Goal: Transaction & Acquisition: Purchase product/service

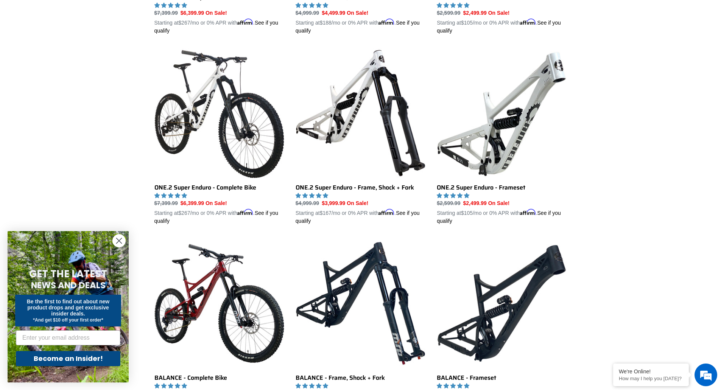
scroll to position [623, 0]
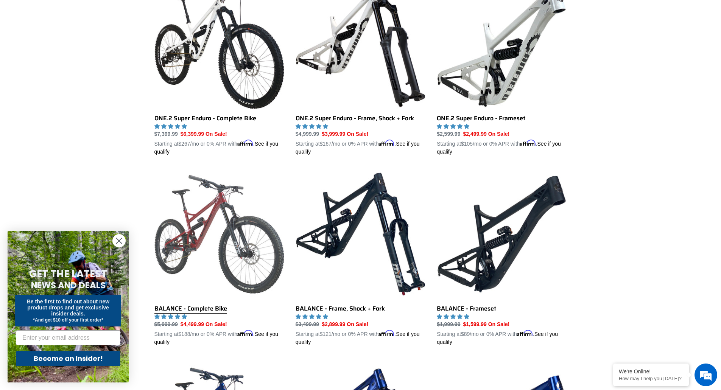
click at [249, 253] on link "BALANCE - Complete Bike" at bounding box center [219, 257] width 130 height 177
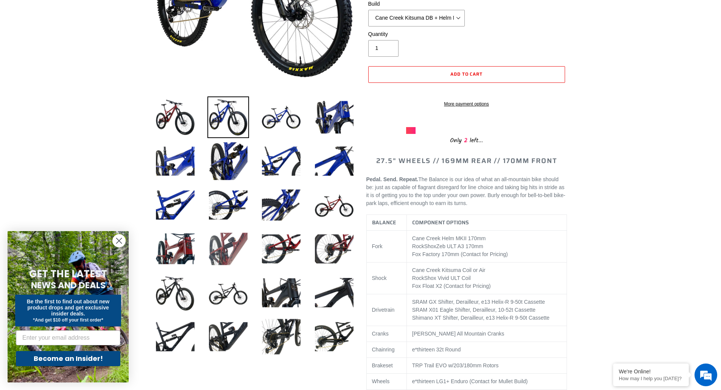
click at [236, 250] on img at bounding box center [228, 249] width 42 height 42
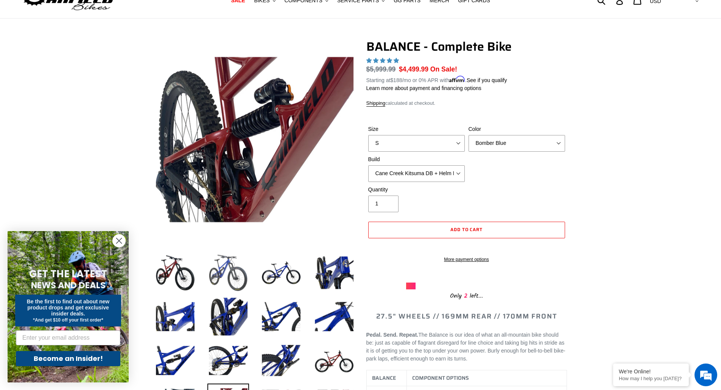
scroll to position [227, 0]
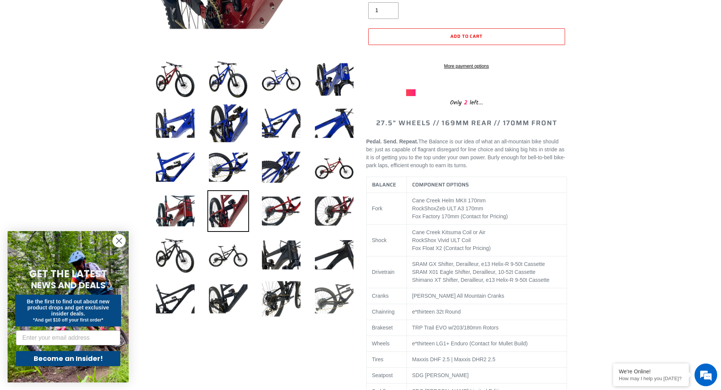
click at [325, 305] on img at bounding box center [334, 299] width 42 height 42
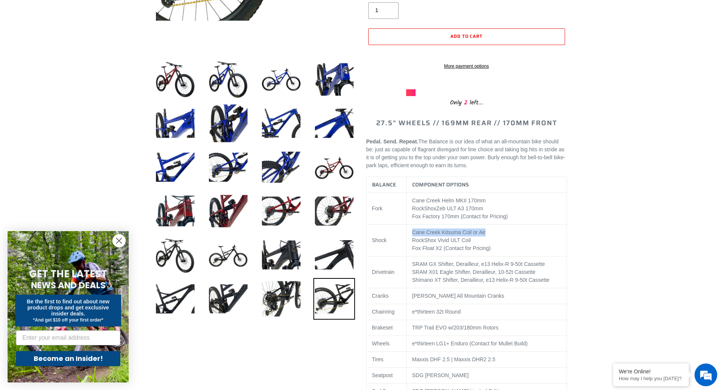
drag, startPoint x: 486, startPoint y: 241, endPoint x: 412, endPoint y: 245, distance: 73.9
click at [413, 242] on p "Cane Creek Kitsuma Coil or Air RockShox Vivid ULT Coil Fox Float X2 (Contact fo…" at bounding box center [486, 240] width 149 height 24
copy p "Cane Creek Kitsuma Coil or Air"
